Goal: Task Accomplishment & Management: Manage account settings

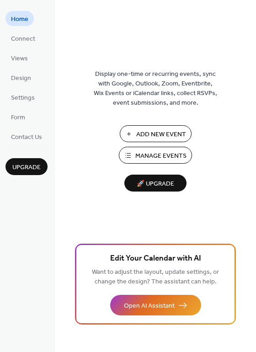
click at [166, 159] on span "Manage Events" at bounding box center [160, 156] width 51 height 10
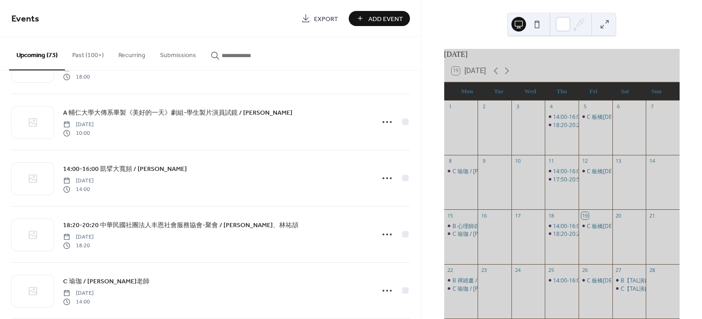
scroll to position [609, 0]
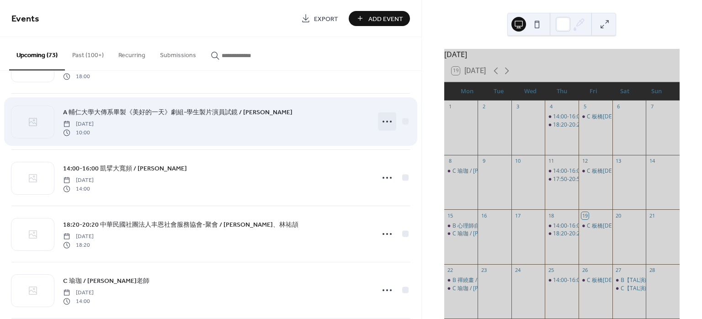
click at [387, 121] on icon at bounding box center [387, 121] width 15 height 15
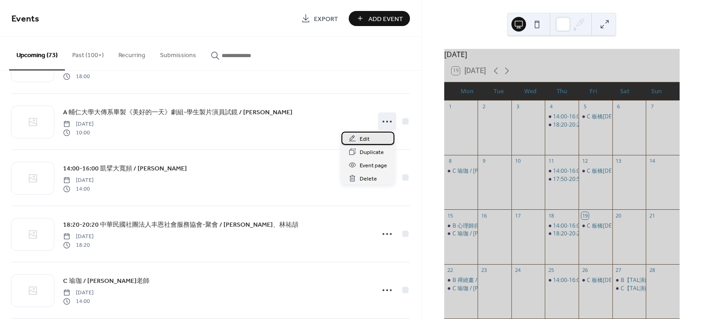
click at [368, 138] on span "Edit" at bounding box center [365, 139] width 10 height 10
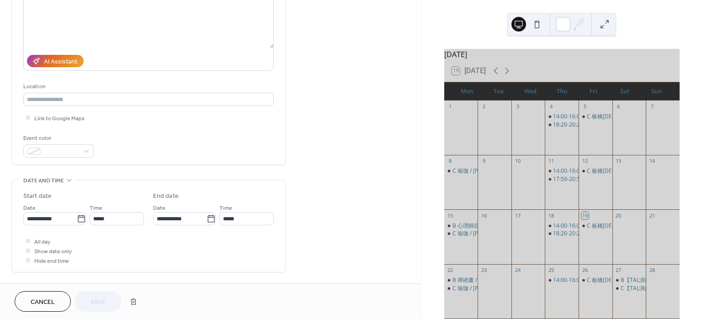
scroll to position [122, 0]
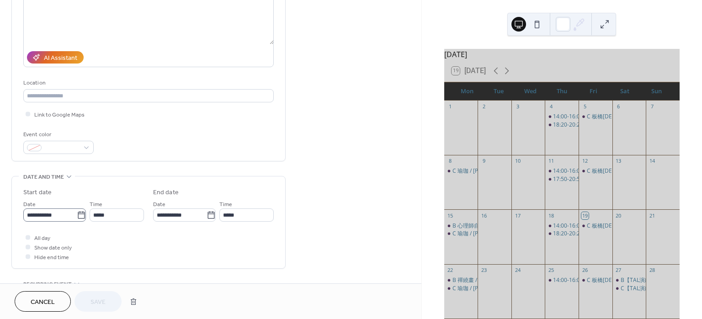
click at [78, 216] on icon at bounding box center [81, 215] width 9 height 9
click at [77, 216] on input "**********" at bounding box center [49, 214] width 53 height 13
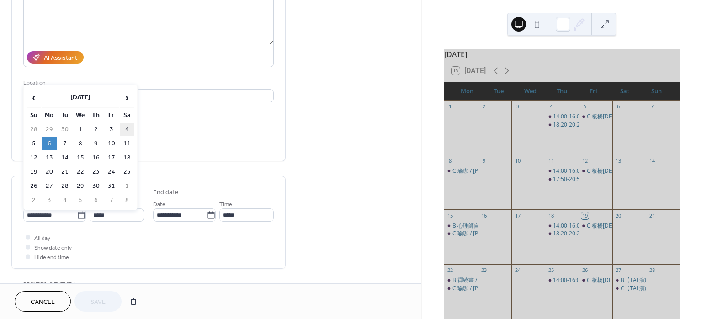
click at [128, 124] on td "4" at bounding box center [127, 129] width 15 height 13
type input "**********"
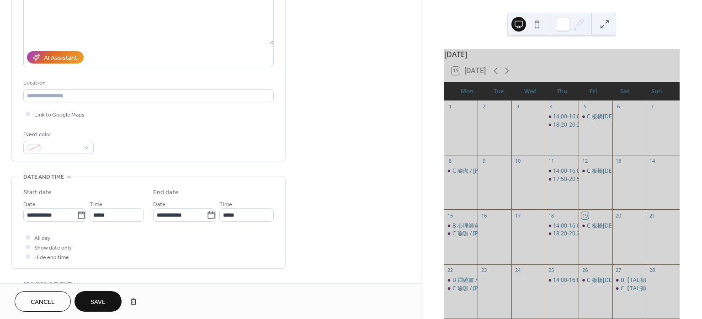
click at [92, 305] on span "Save" at bounding box center [97, 302] width 15 height 10
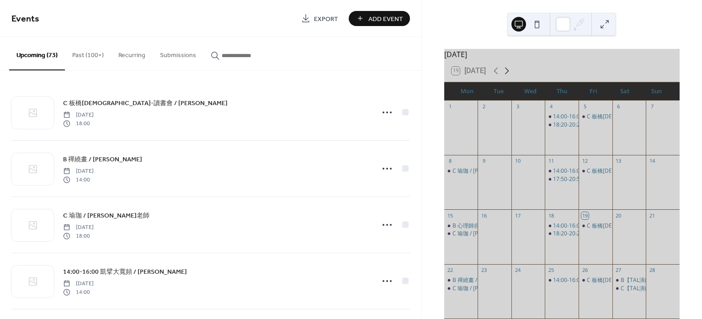
click at [512, 74] on icon at bounding box center [506, 70] width 11 height 11
